Goal: Task Accomplishment & Management: Manage account settings

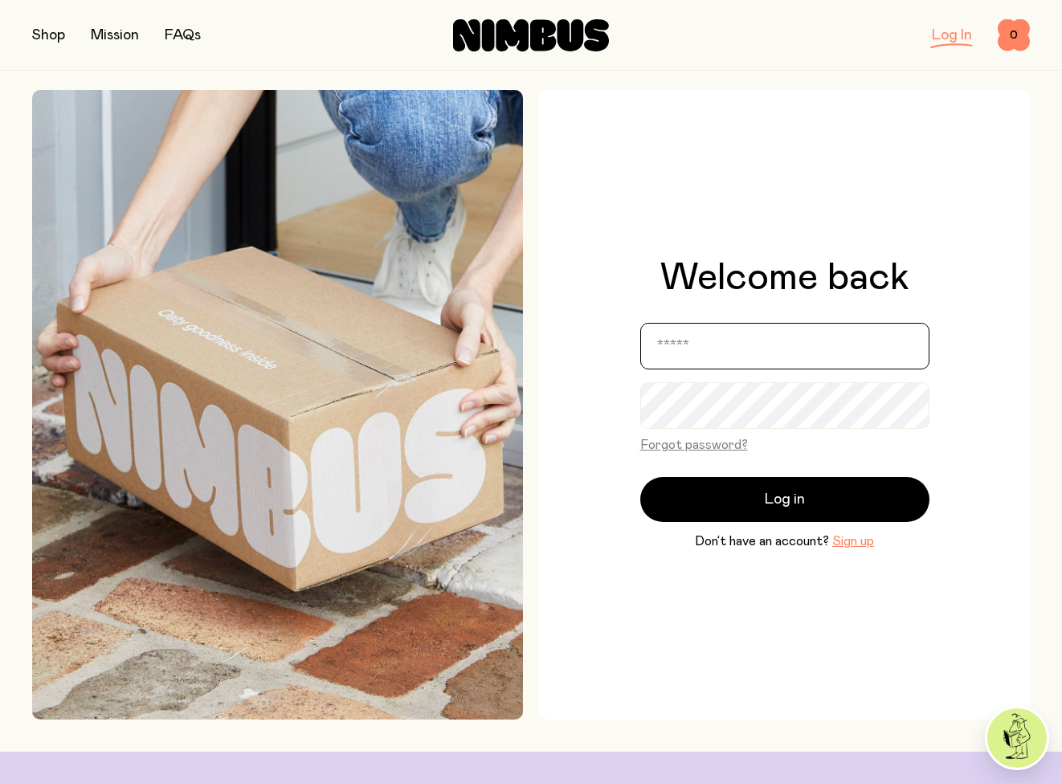
click at [691, 350] on input "email" at bounding box center [784, 346] width 289 height 47
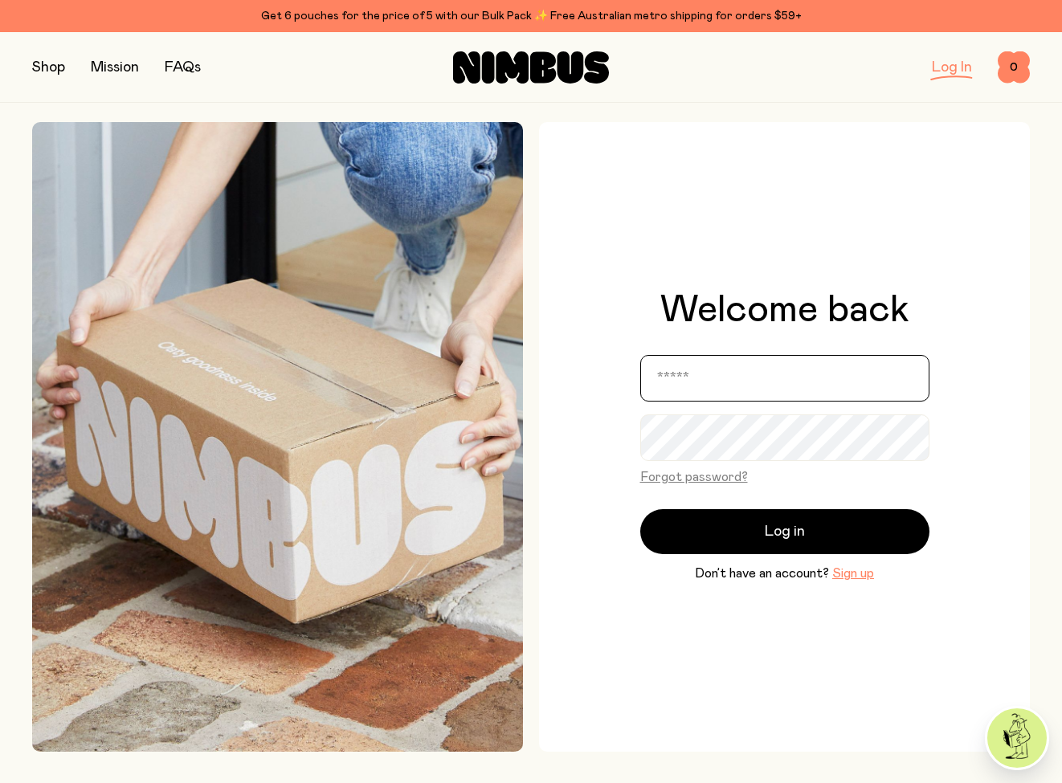
type input "**********"
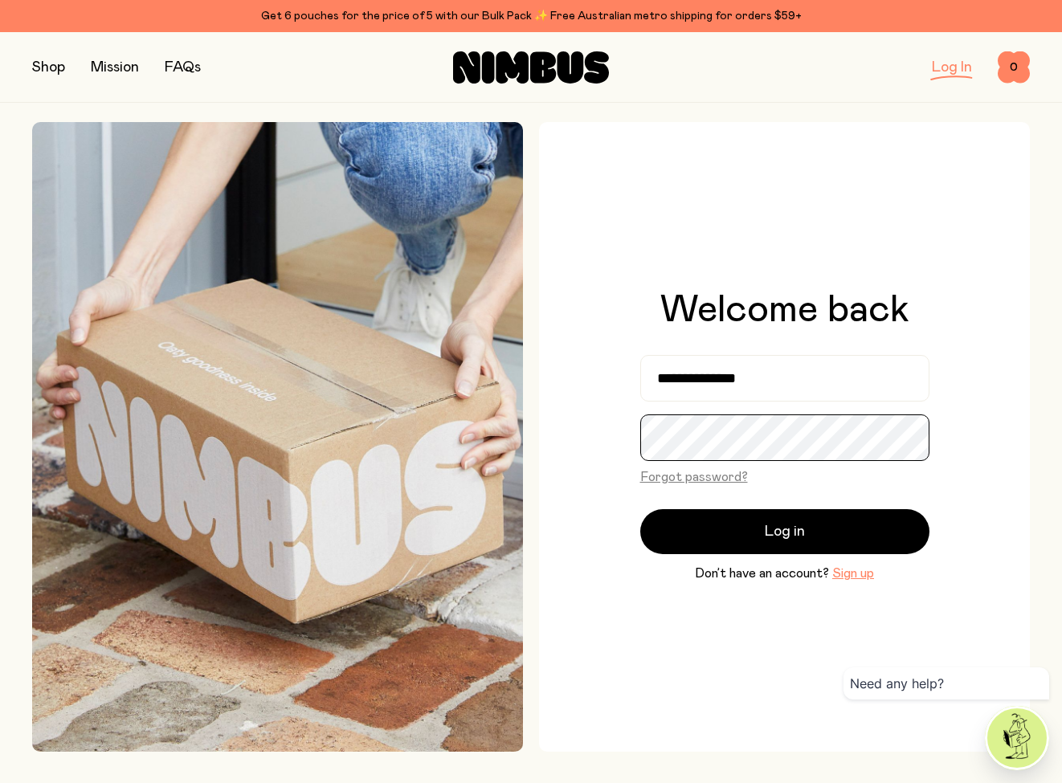
click at [640, 509] on button "Log in" at bounding box center [784, 531] width 289 height 45
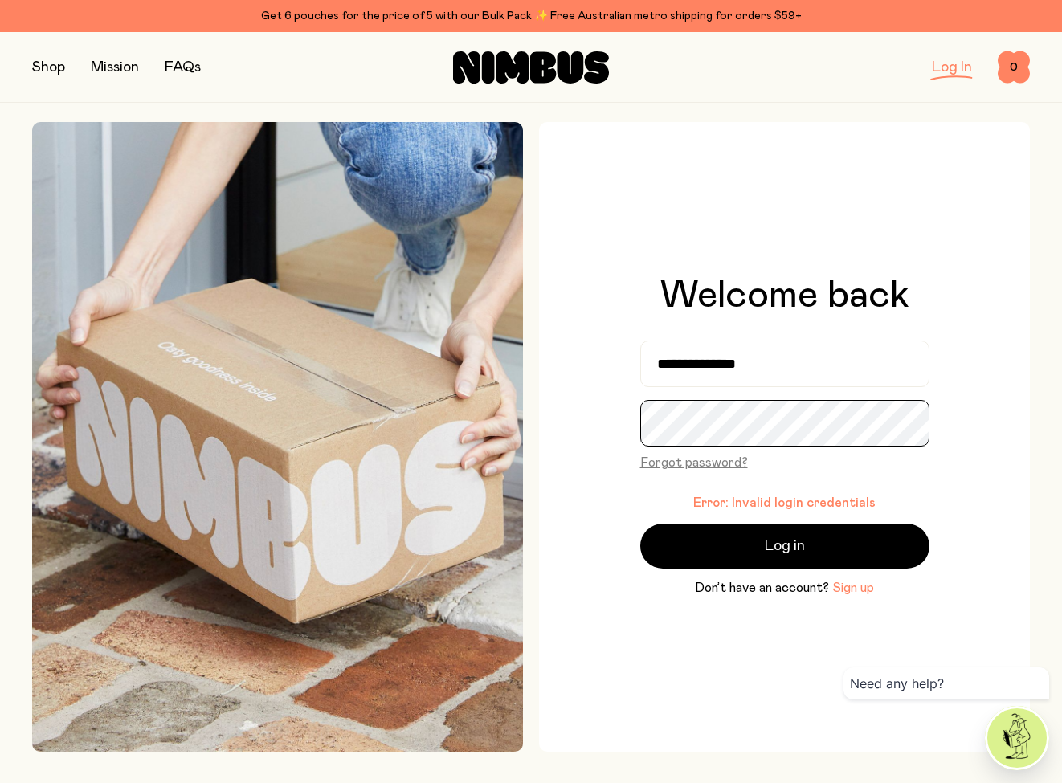
click at [625, 423] on div "**********" at bounding box center [784, 437] width 491 height 630
click at [625, 420] on div "**********" at bounding box center [784, 437] width 491 height 630
click at [640, 524] on button "Log in" at bounding box center [784, 546] width 289 height 45
click at [640, 426] on div at bounding box center [784, 423] width 289 height 47
click at [640, 524] on button "Log in" at bounding box center [784, 546] width 289 height 45
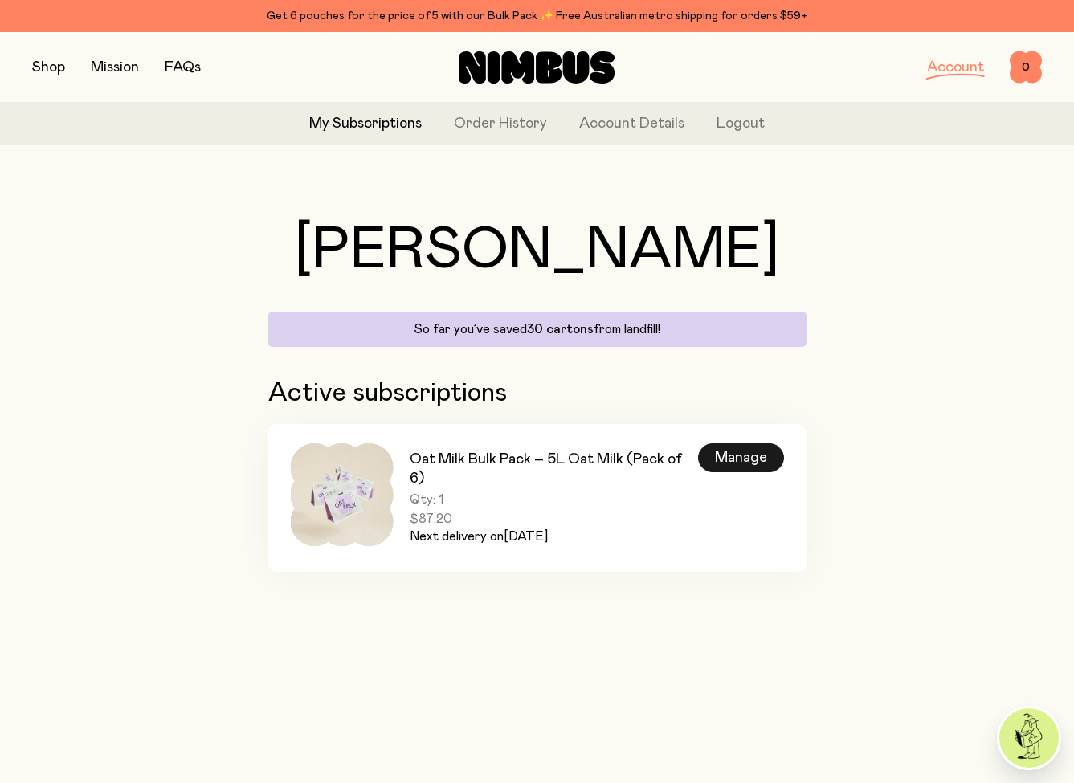
click at [735, 453] on div "Manage" at bounding box center [741, 457] width 86 height 29
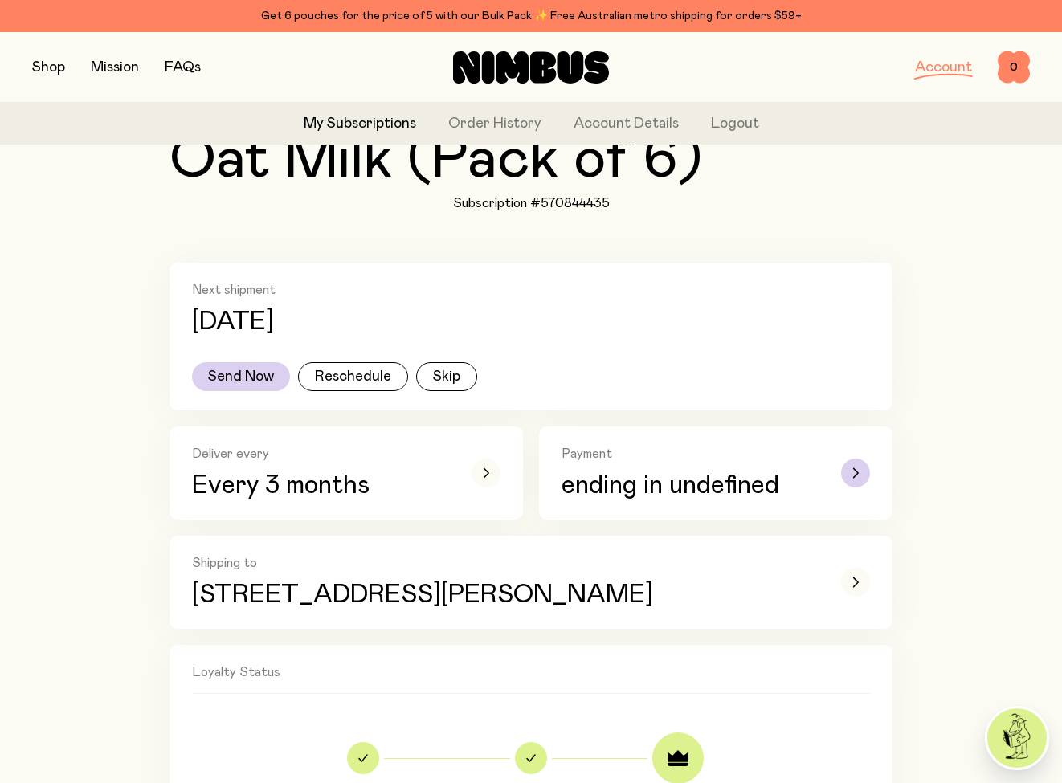
scroll to position [247, 0]
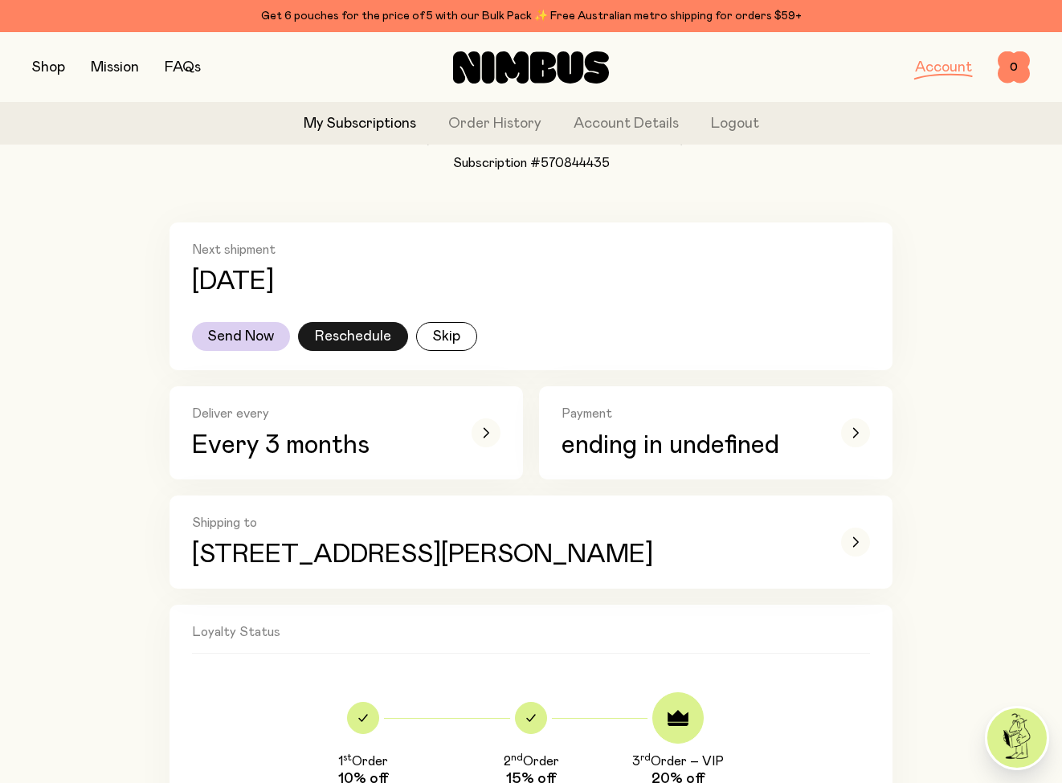
click at [351, 338] on button "Reschedule" at bounding box center [353, 336] width 110 height 29
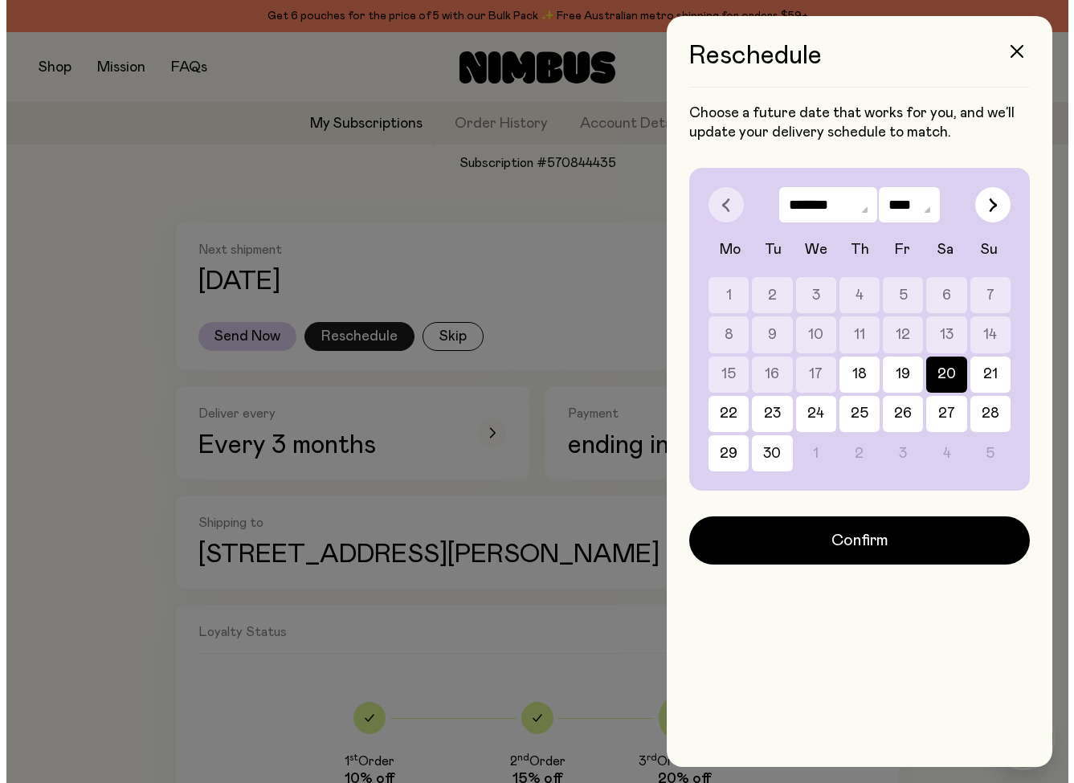
scroll to position [0, 0]
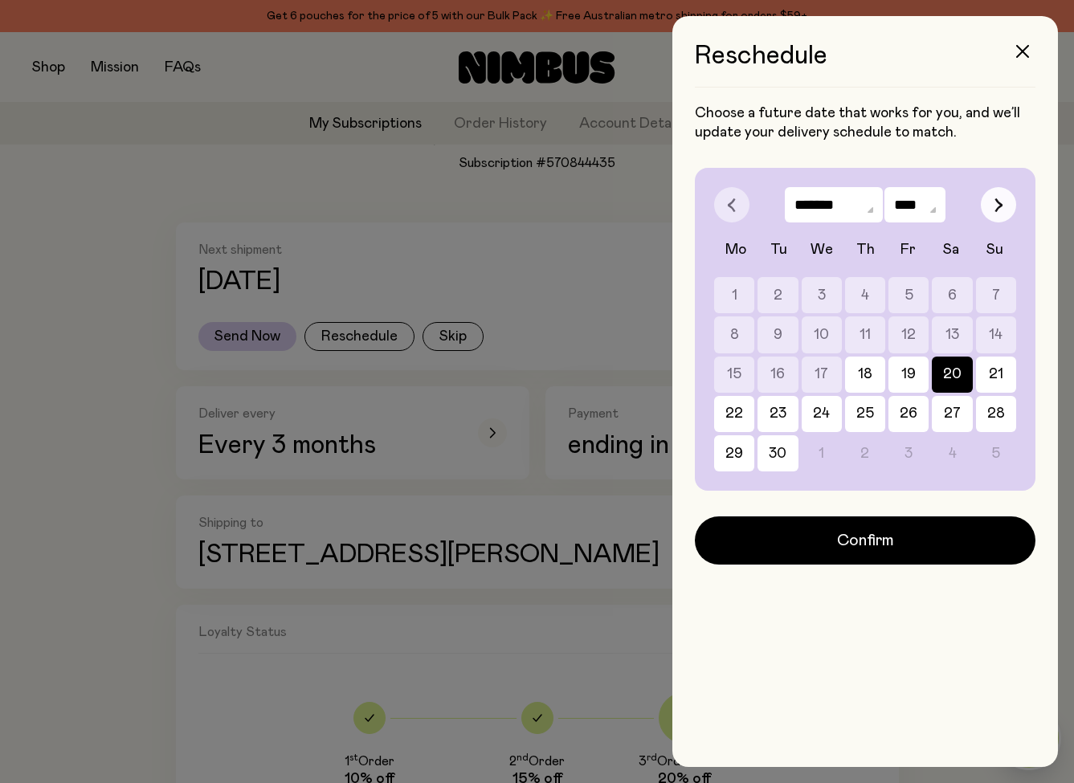
click at [996, 199] on icon "button" at bounding box center [999, 204] width 6 height 13
select select "*"
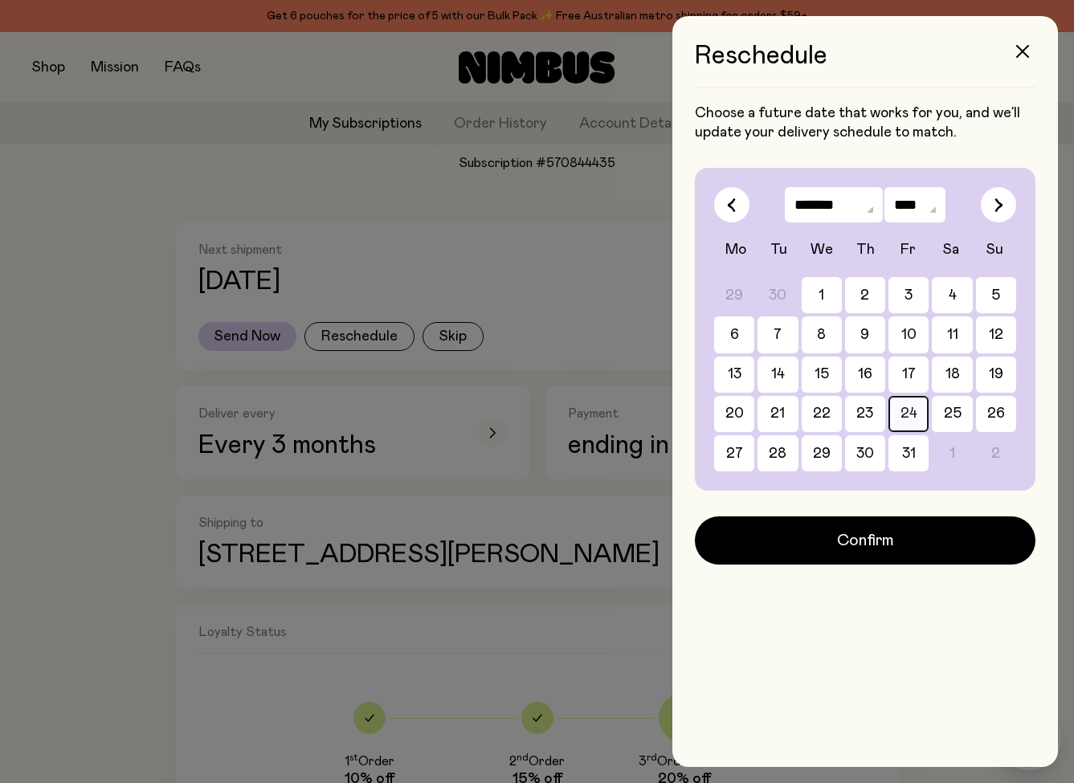
click at [919, 417] on button "24" at bounding box center [908, 414] width 40 height 36
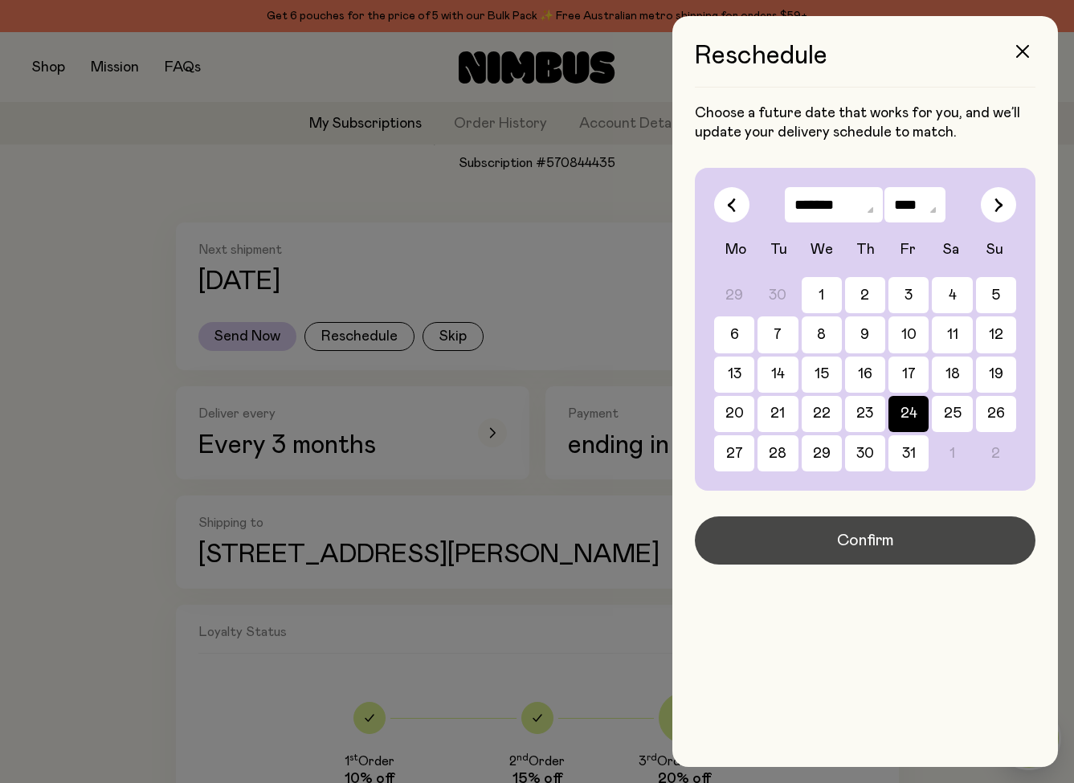
click at [901, 550] on button "Confirm" at bounding box center [865, 540] width 340 height 48
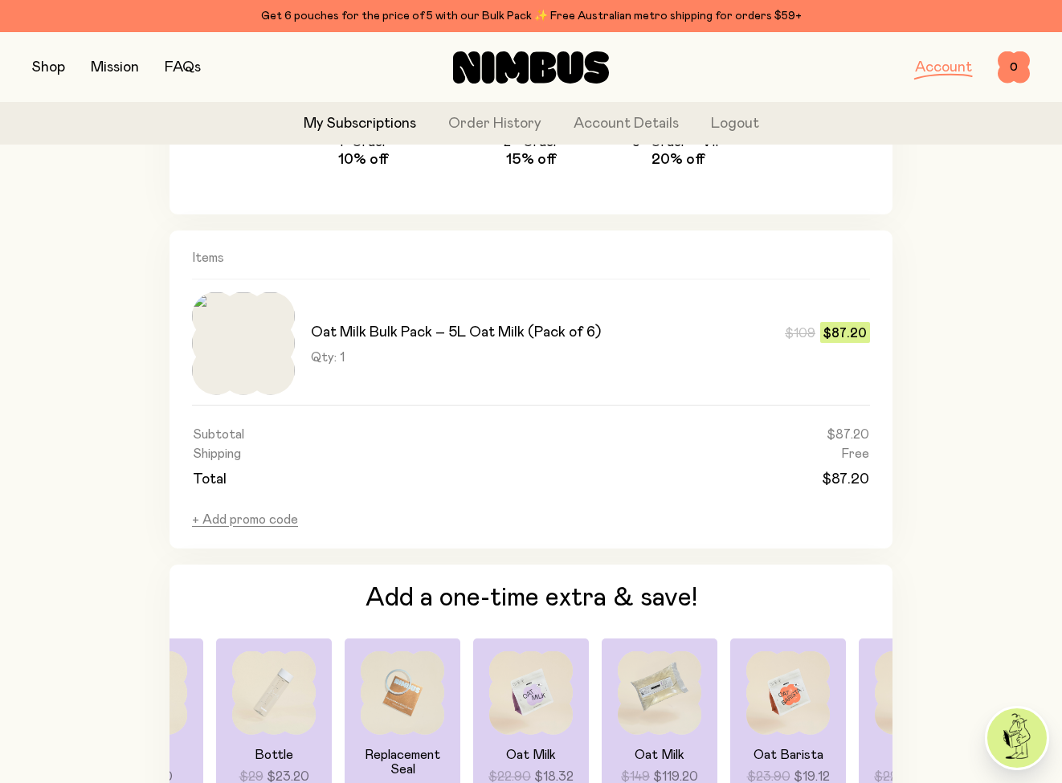
scroll to position [1102, 0]
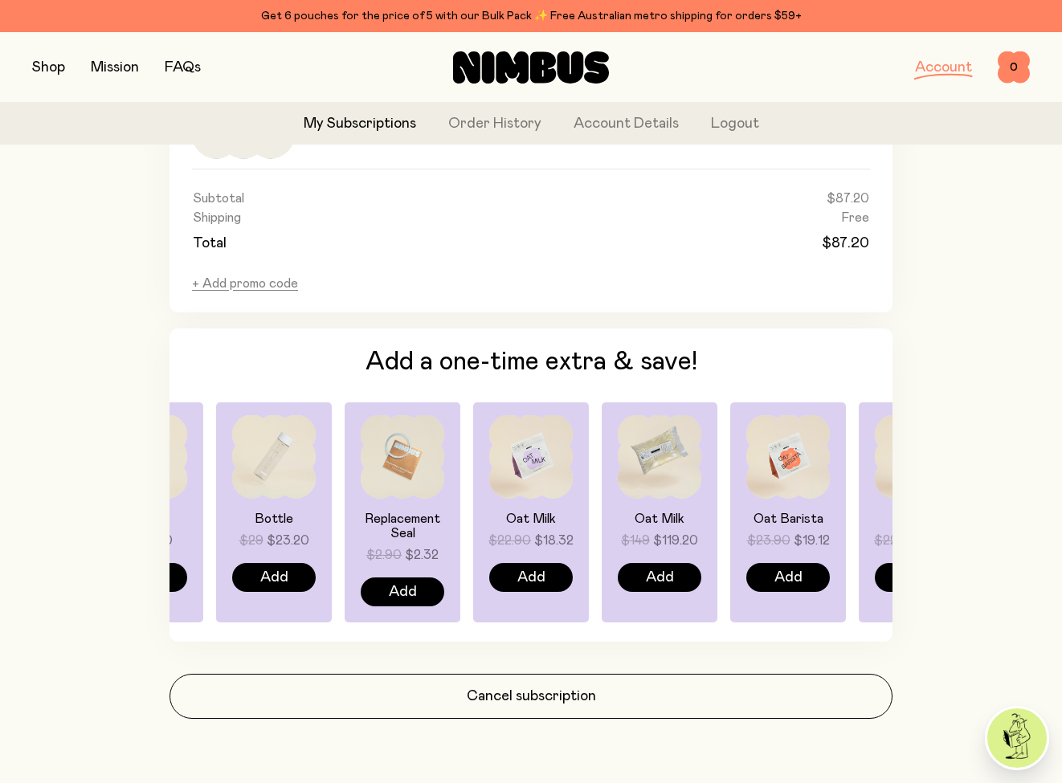
click at [774, 478] on img at bounding box center [788, 457] width 84 height 84
click at [797, 477] on img at bounding box center [788, 457] width 84 height 84
click at [796, 489] on img at bounding box center [788, 457] width 84 height 84
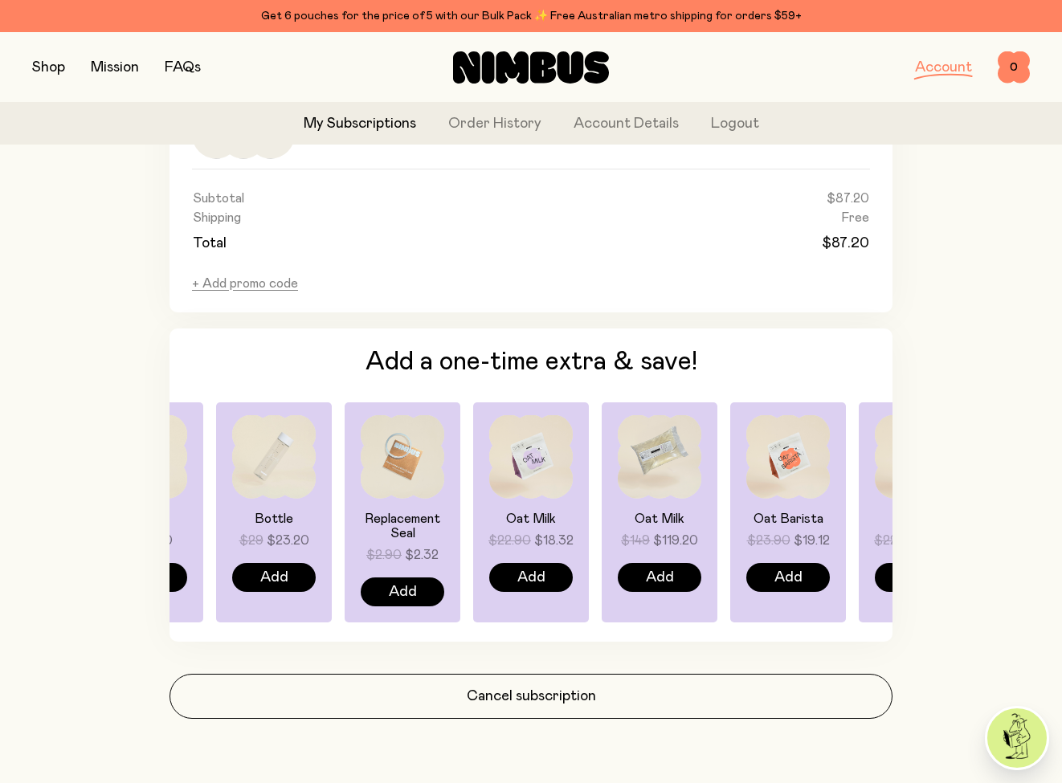
click at [796, 489] on img at bounding box center [788, 457] width 84 height 84
click at [33, 59] on button "button" at bounding box center [48, 67] width 33 height 22
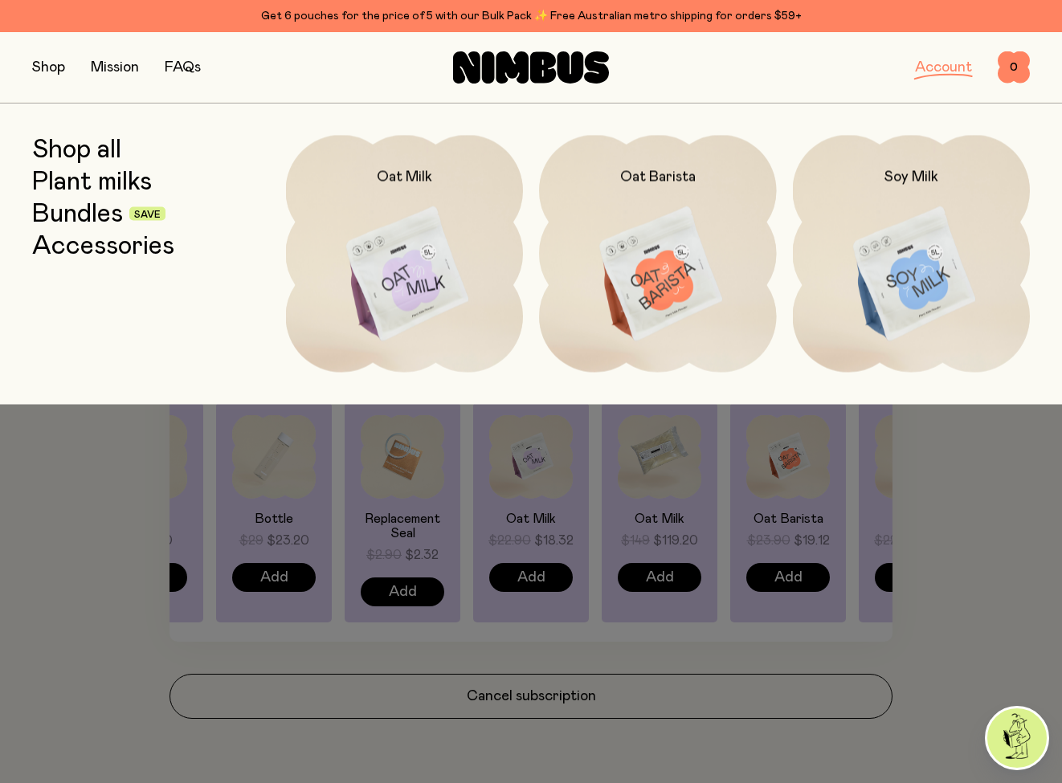
click at [102, 151] on link "Shop all" at bounding box center [76, 149] width 89 height 29
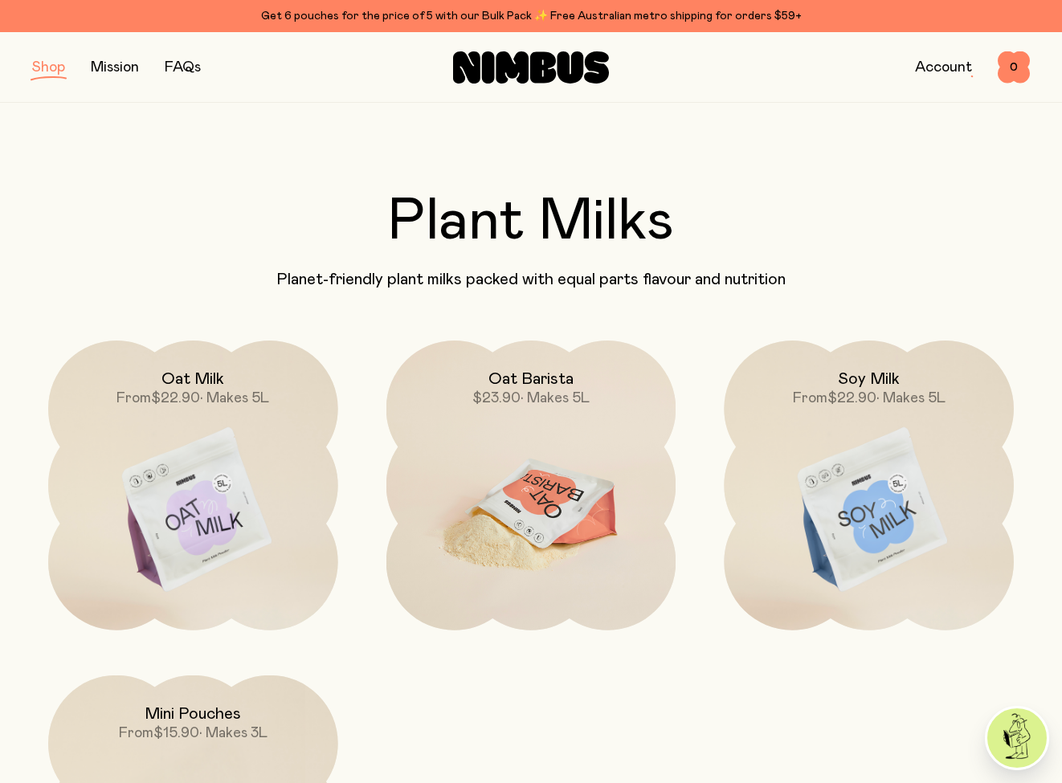
click at [515, 511] on img at bounding box center [531, 510] width 290 height 340
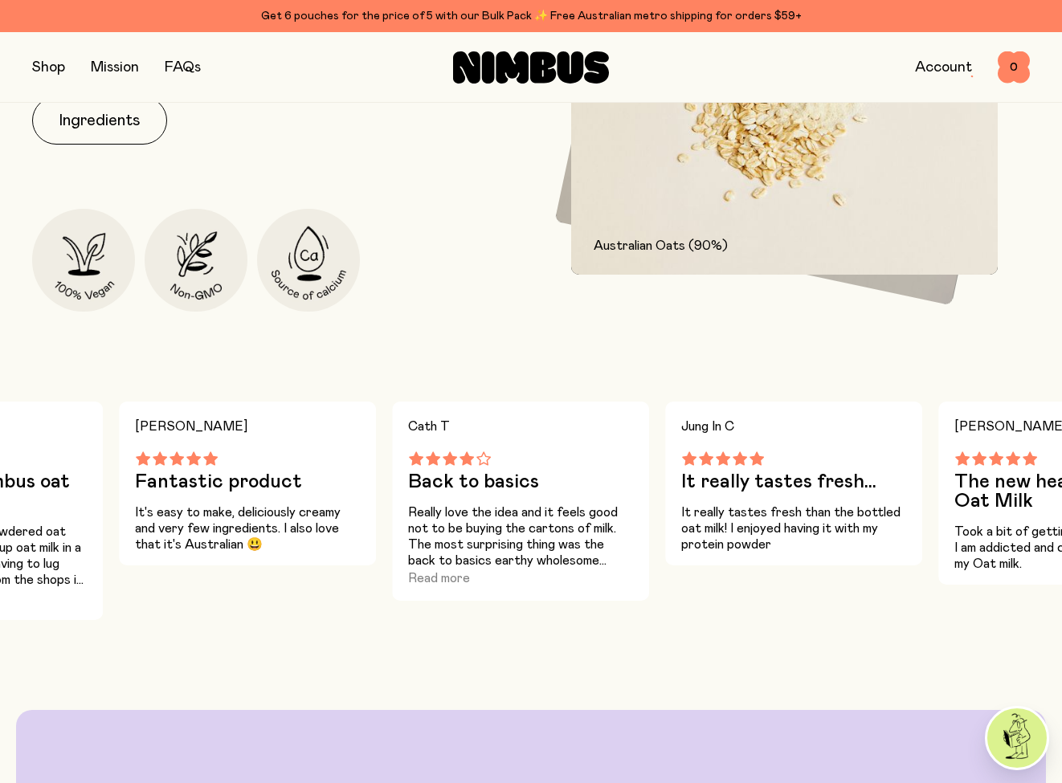
scroll to position [811, 0]
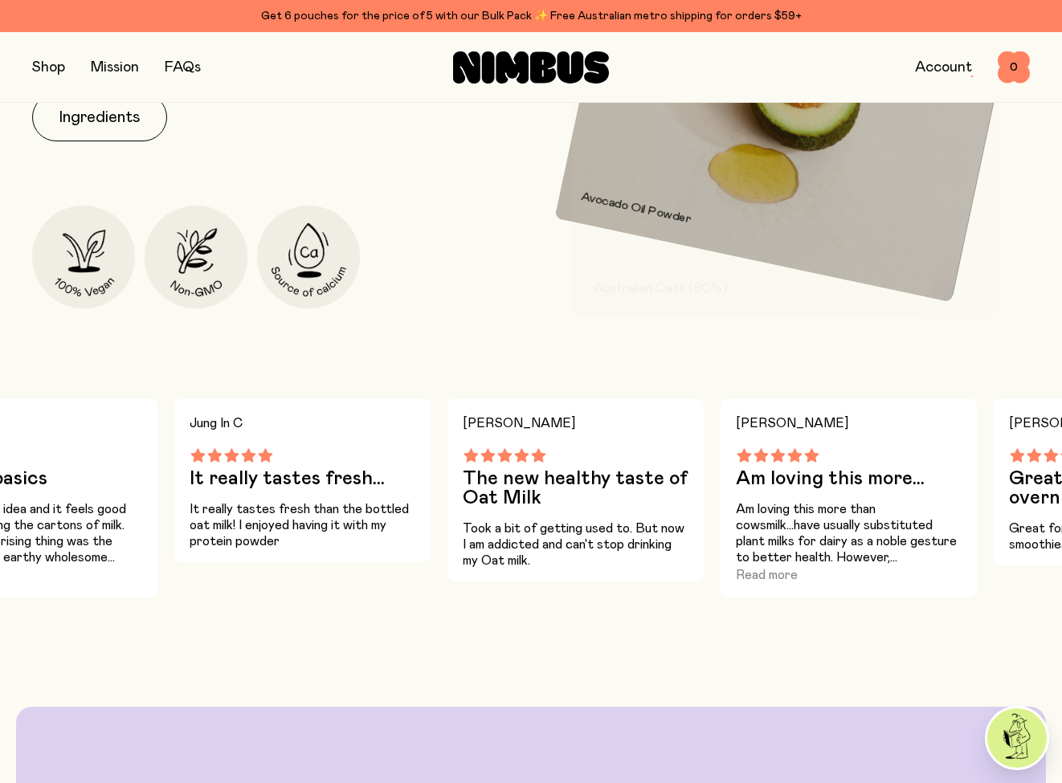
click at [765, 578] on button "Read more" at bounding box center [767, 574] width 62 height 19
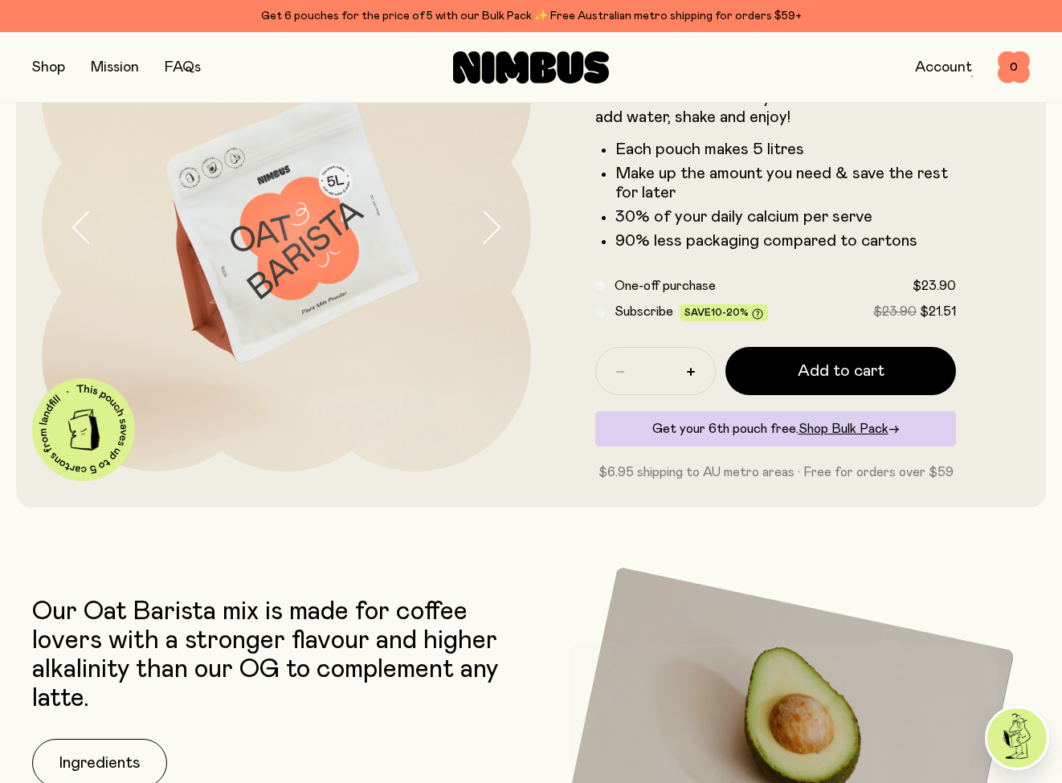
scroll to position [104, 0]
